Goal: Check status: Check status

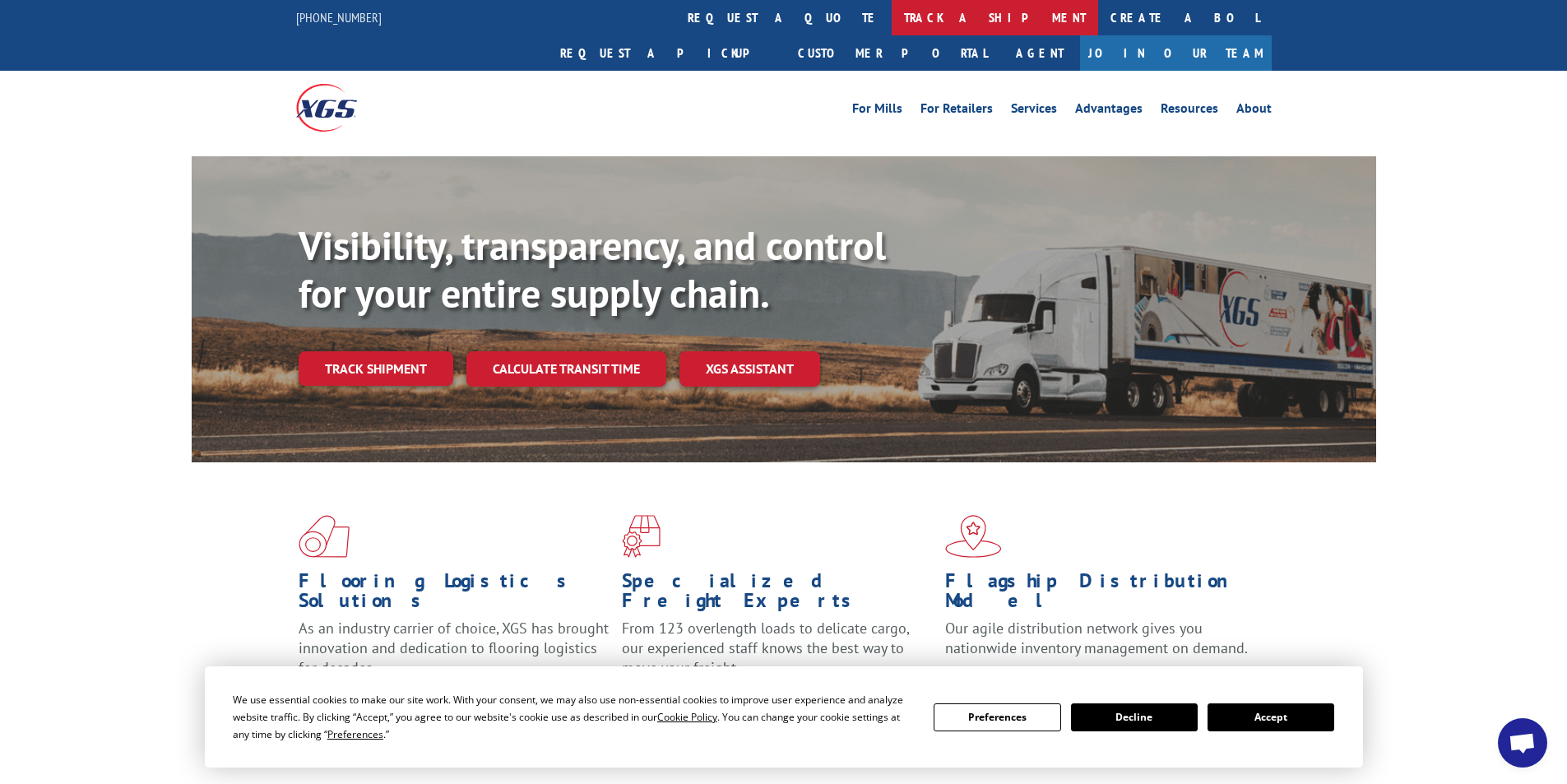
click at [892, 25] on link "track a shipment" at bounding box center [995, 17] width 206 height 35
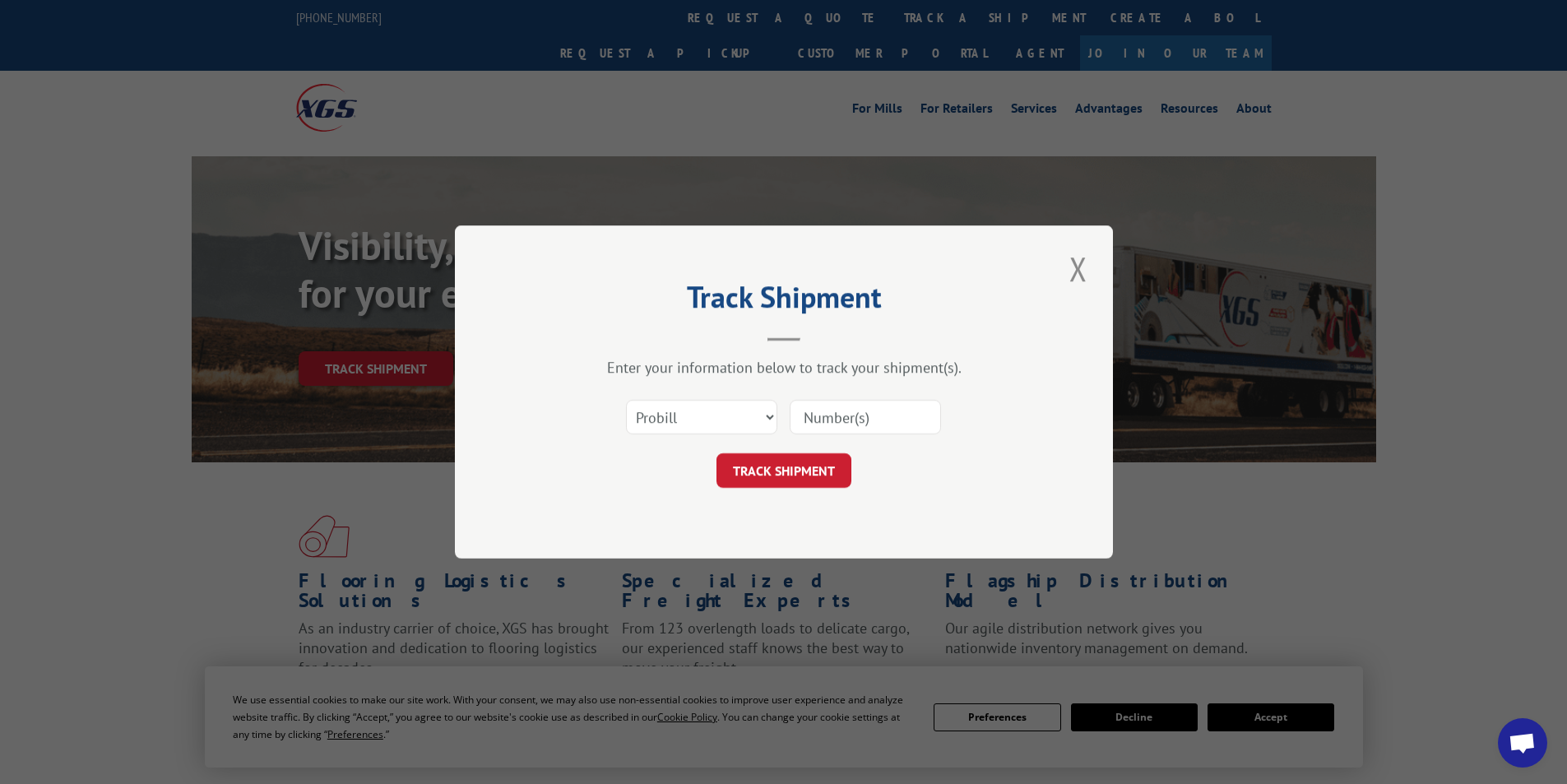
click at [867, 409] on input at bounding box center [866, 416] width 152 height 34
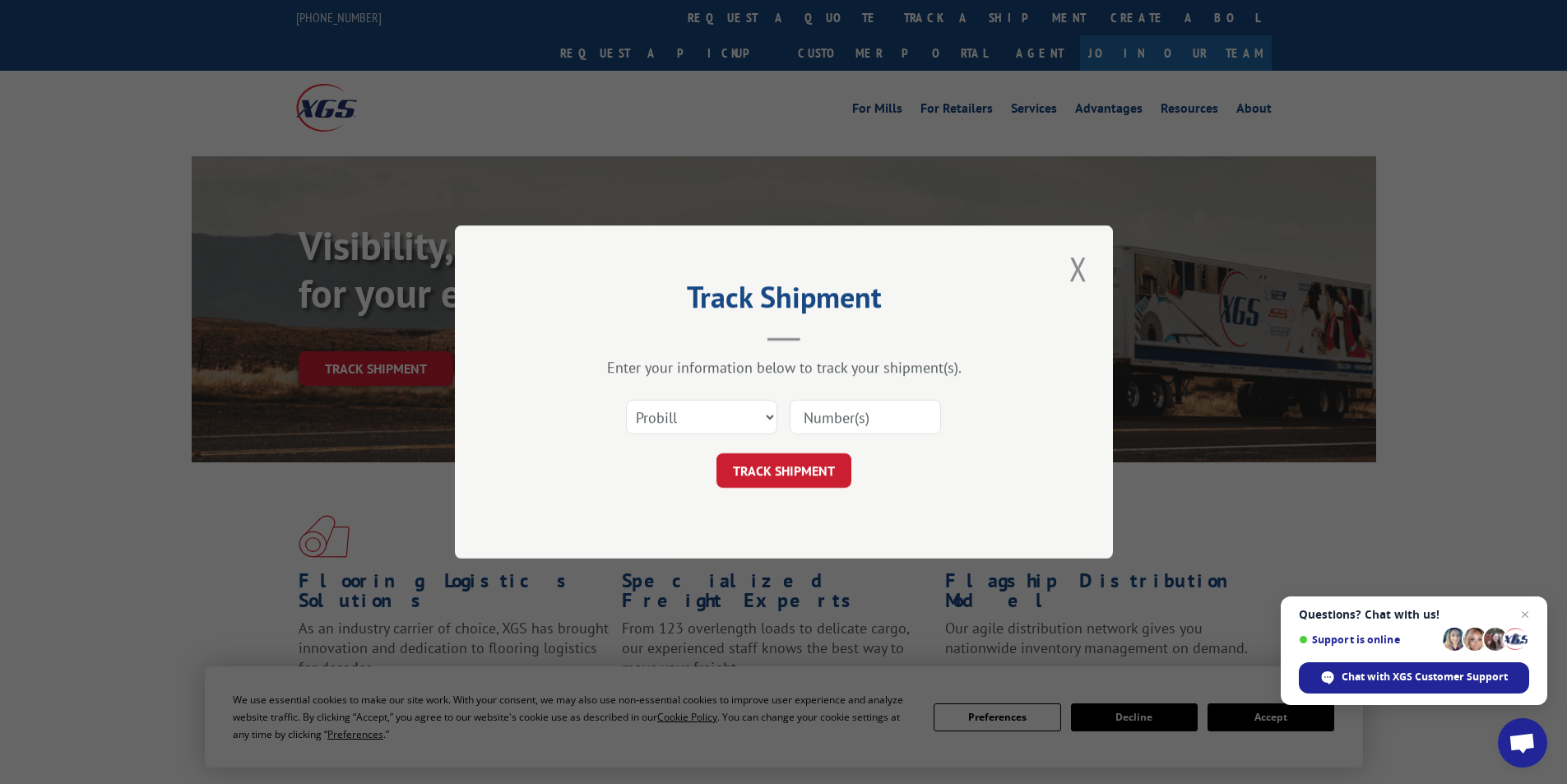
paste input "17105326"
type input "17105326"
click at [806, 479] on button "TRACK SHIPMENT" at bounding box center [784, 469] width 135 height 34
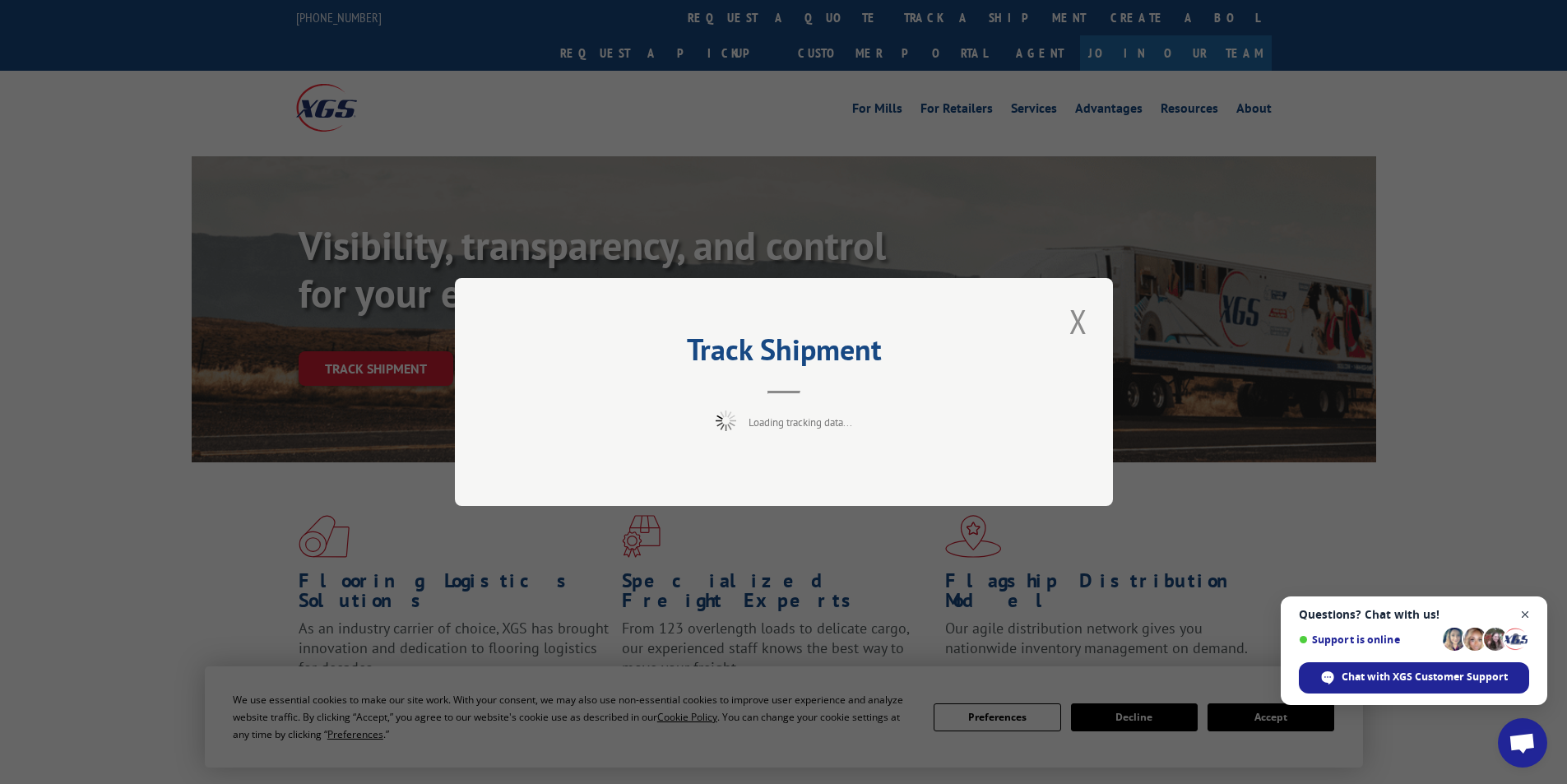
click at [1528, 618] on span "Open chat" at bounding box center [1525, 614] width 21 height 21
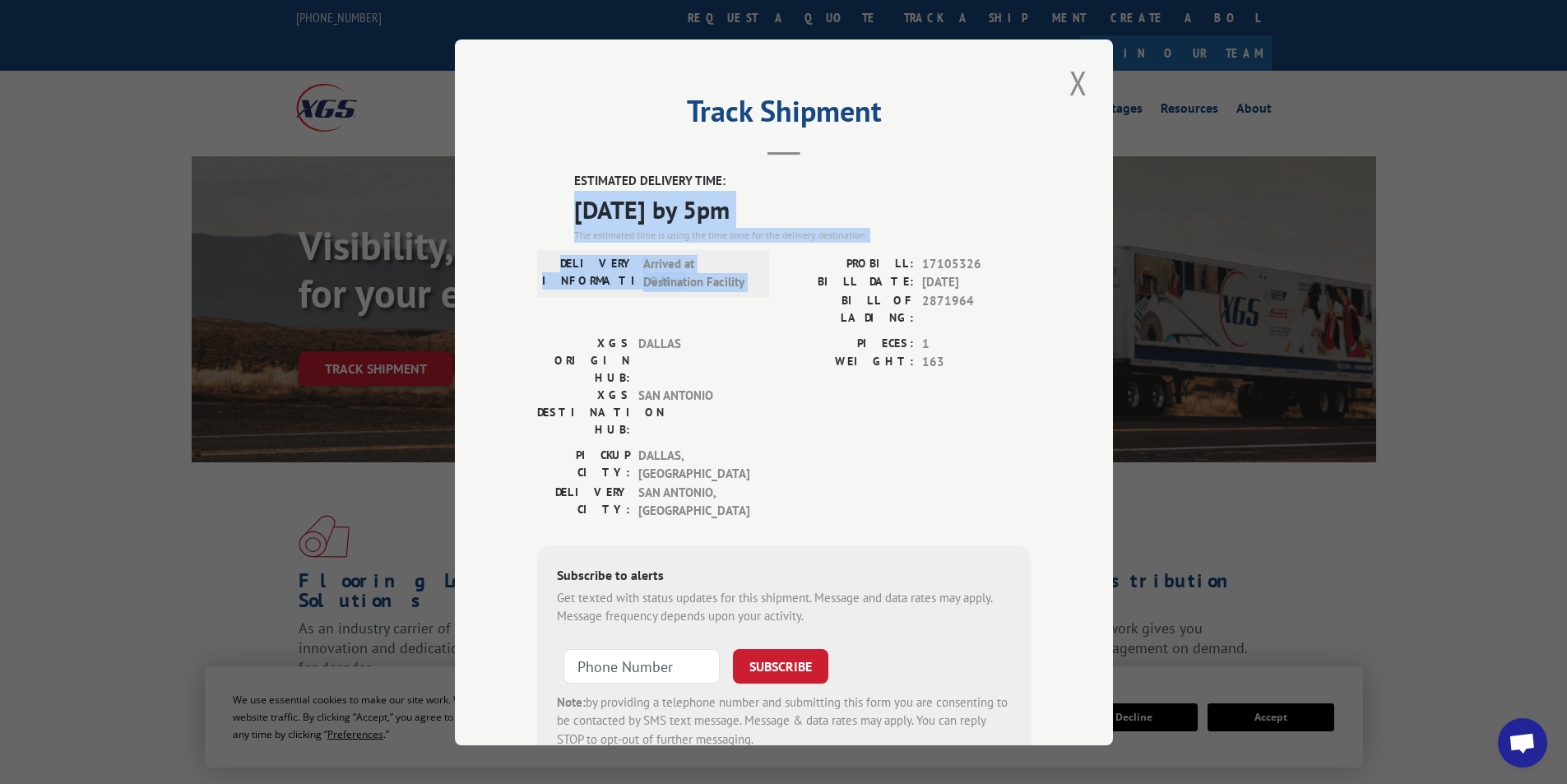
drag, startPoint x: 564, startPoint y: 213, endPoint x: 850, endPoint y: 269, distance: 291.4
click at [850, 269] on div "ESTIMATED DELIVERY TIME: [DATE] by 5pm The estimated time is using the time zon…" at bounding box center [784, 470] width 494 height 596
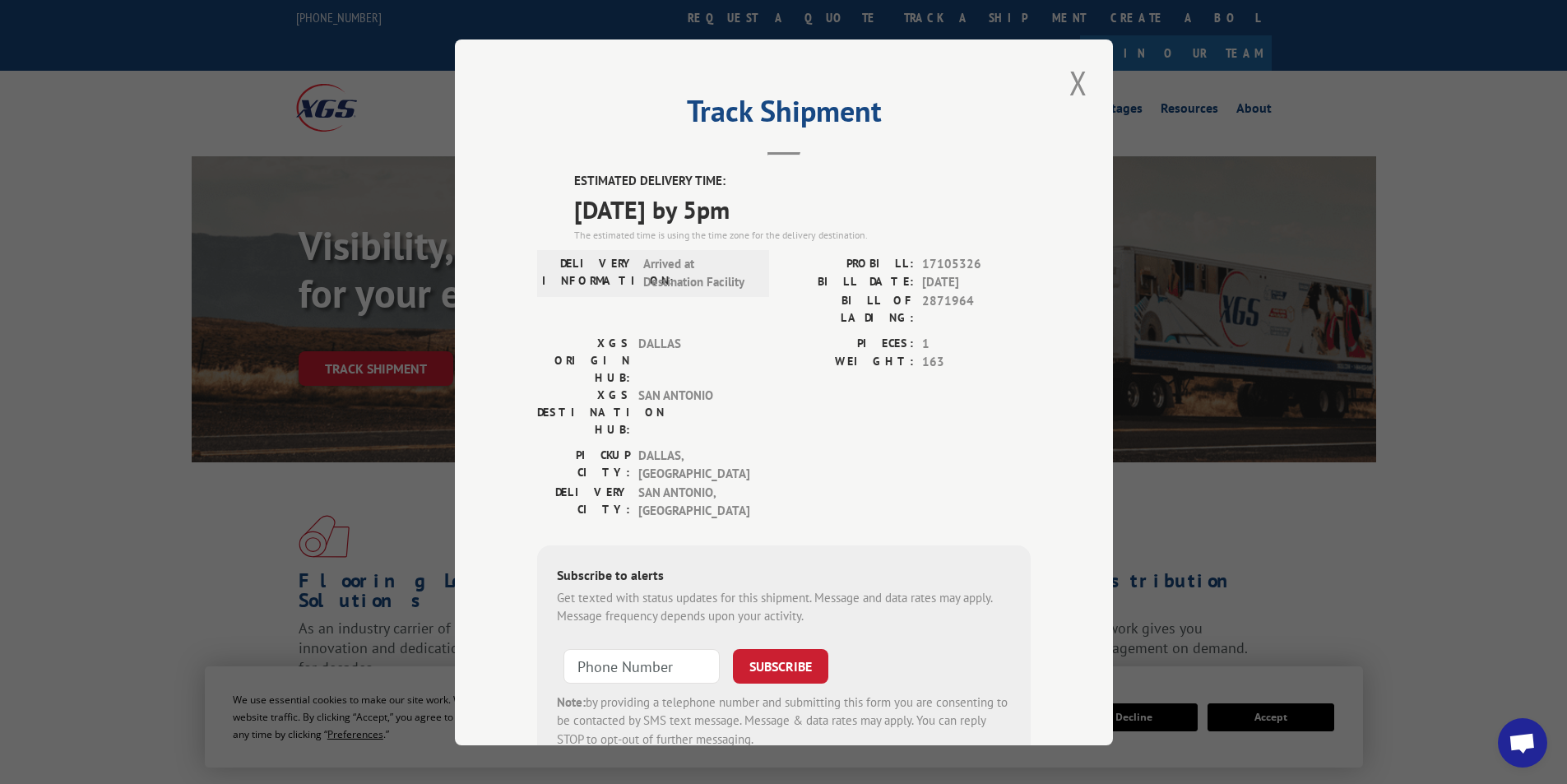
click at [884, 249] on div "ESTIMATED DELIVERY TIME: [DATE] by 5pm The estimated time is using the time zon…" at bounding box center [784, 470] width 494 height 596
click at [1069, 87] on button "Close modal" at bounding box center [1079, 82] width 28 height 45
